Goal: Transaction & Acquisition: Purchase product/service

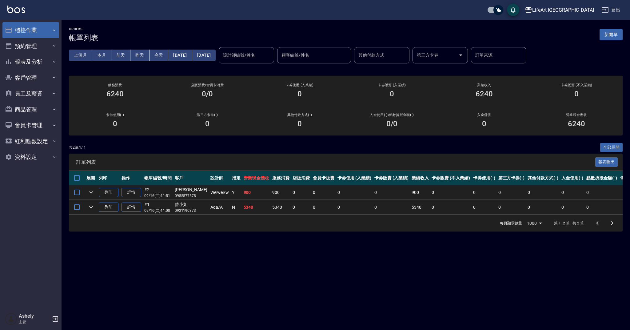
click at [38, 26] on button "櫃檯作業" at bounding box center [30, 30] width 57 height 16
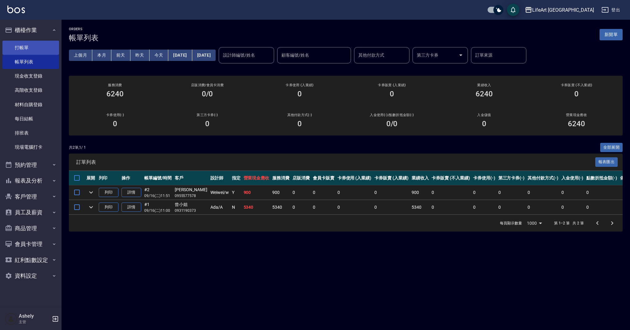
click at [39, 50] on link "打帳單" at bounding box center [30, 48] width 57 height 14
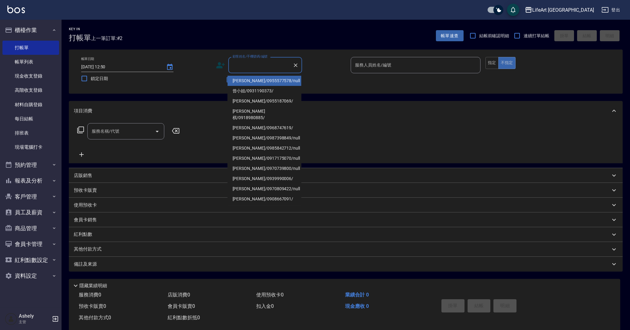
click at [252, 67] on input "顧客姓名/手機號碼/編號" at bounding box center [260, 65] width 59 height 11
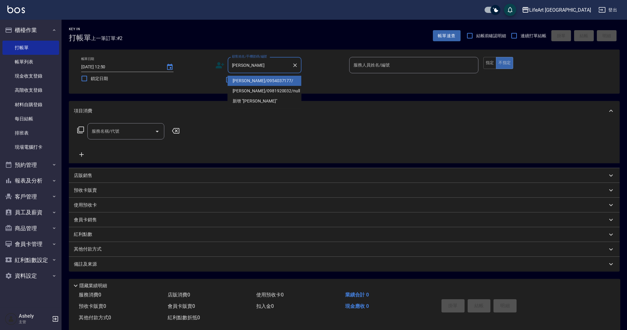
click at [260, 82] on li "[PERSON_NAME]/0954037177/" at bounding box center [265, 81] width 74 height 10
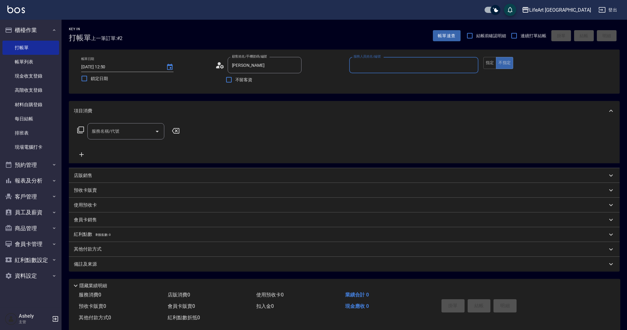
type input "[PERSON_NAME]/0954037177/"
type input "Weiwei-w"
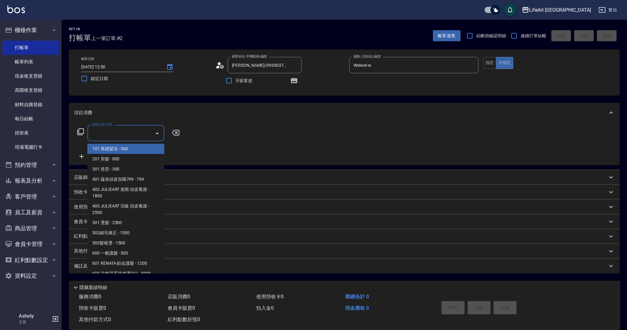
drag, startPoint x: 112, startPoint y: 134, endPoint x: 120, endPoint y: 159, distance: 25.7
click at [113, 134] on input "服務名稱/代號" at bounding box center [121, 133] width 62 height 11
click at [119, 159] on span "201 剪髮 - 800" at bounding box center [125, 159] width 77 height 10
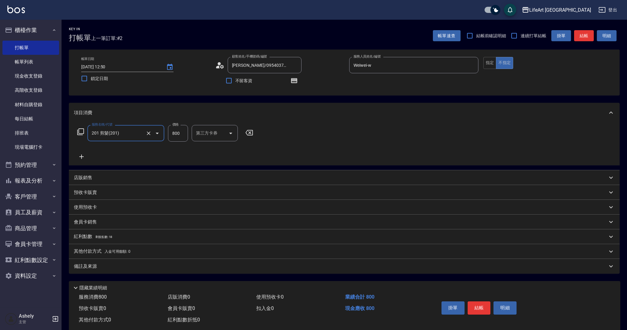
type input "201 剪髮(201)"
drag, startPoint x: 178, startPoint y: 133, endPoint x: 157, endPoint y: 134, distance: 21.5
click at [157, 134] on div "服務名稱/代號 201 剪髮(201) 服務名稱/代號 價格 800 價格 洗-1 洗-1 第三方卡券 第三方卡券" at bounding box center [186, 133] width 224 height 17
type input "630"
click at [124, 237] on div "紅利點數 剩餘點數: 18" at bounding box center [340, 236] width 533 height 7
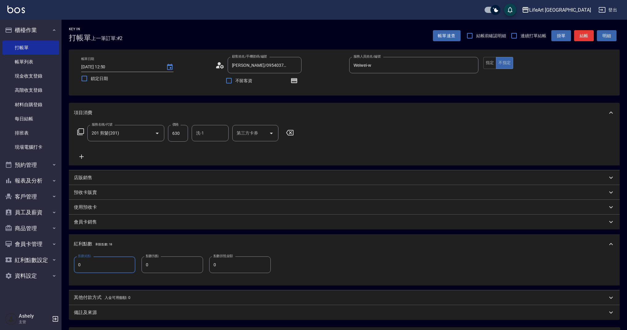
drag, startPoint x: 82, startPoint y: 268, endPoint x: 67, endPoint y: 267, distance: 15.1
click at [67, 267] on div "Key In 打帳單 上一筆訂單:#2 帳單速查 結帳前確認明細 連續打單結帳 掛單 結帳 明細 帳單日期 [DATE] 12:50 鎖定日期 顧客姓名/手機…" at bounding box center [344, 203] width 565 height 367
drag, startPoint x: 91, startPoint y: 267, endPoint x: 70, endPoint y: 264, distance: 20.8
click at [70, 264] on div "點數給點 0 點數給點 點數扣點 0 點數扣點 點數折抵金額 0 點數折抵金額" at bounding box center [344, 269] width 551 height 31
type input "1"
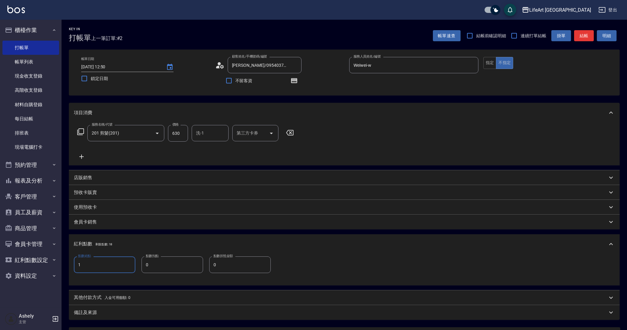
click at [96, 320] on div "備註及來源" at bounding box center [344, 312] width 551 height 15
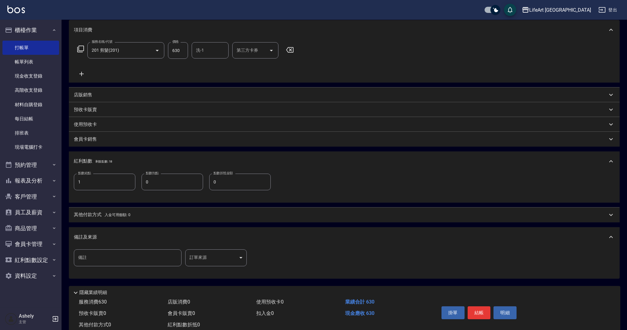
scroll to position [91, 0]
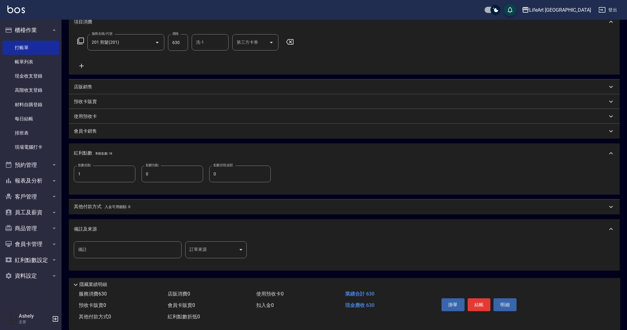
click at [209, 254] on body "LifeArt 蘆洲 登出 櫃檯作業 打帳單 帳單列表 現金收支登錄 高階收支登錄 材料自購登錄 每日結帳 排班表 現場電腦打卡 預約管理 預約管理 單日預約…" at bounding box center [313, 123] width 627 height 428
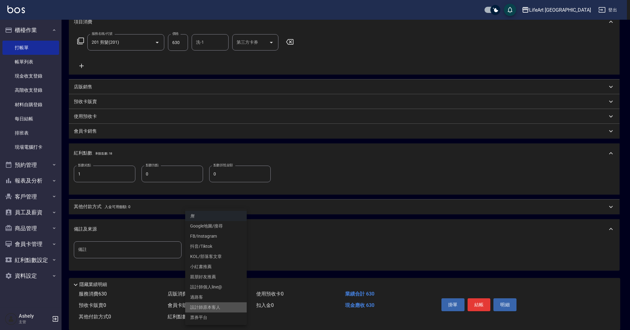
click at [219, 310] on li "設計師原本客人" at bounding box center [216, 307] width 62 height 10
type input "設計師原本客人"
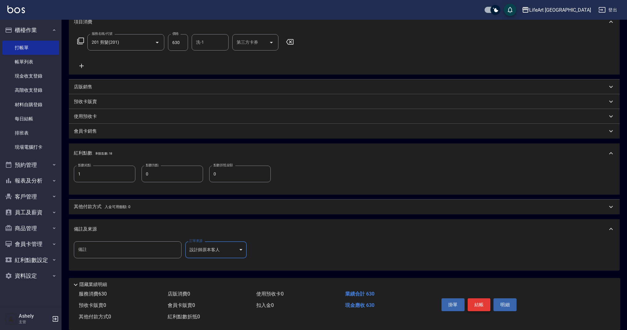
click at [482, 304] on button "結帳" at bounding box center [478, 304] width 23 height 13
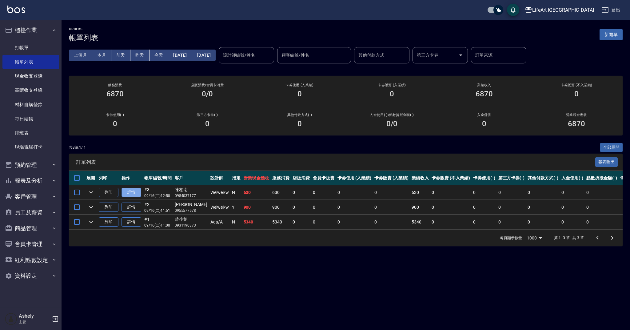
click at [133, 194] on link "詳情" at bounding box center [131, 193] width 20 height 10
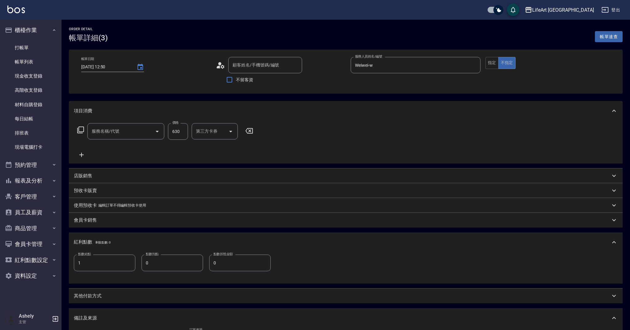
type input "[DATE] 12:50"
type input "Weiwei-w"
type input "1"
type input "設計師原本客人"
type input "[PERSON_NAME]/0954037177/"
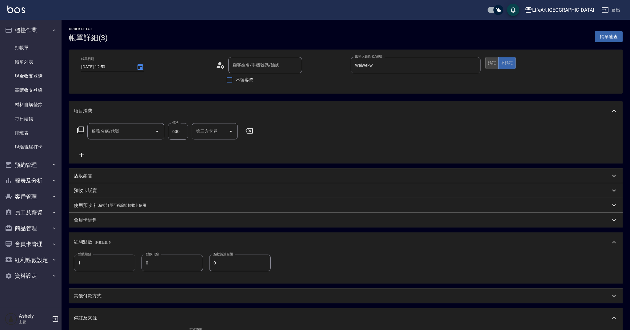
type input "201 剪髮(201)"
click at [493, 62] on button "指定" at bounding box center [491, 63] width 13 height 12
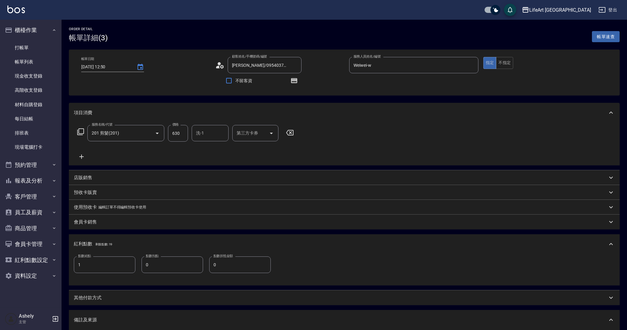
scroll to position [97, 0]
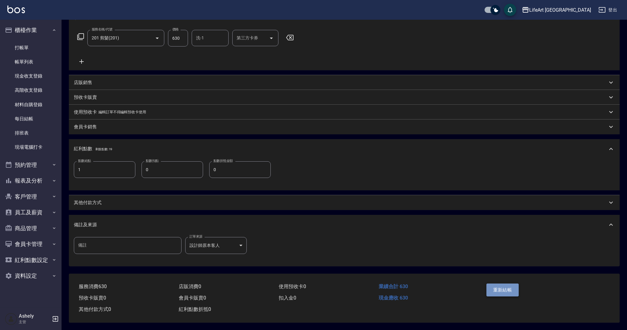
click at [508, 287] on button "重新結帳" at bounding box center [502, 289] width 33 height 13
